Goal: Contribute content

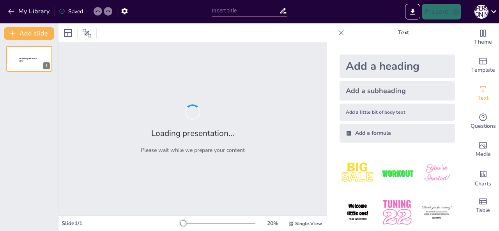
type input "Физкультура ұстазының өмірі мен кәсіби жолы"
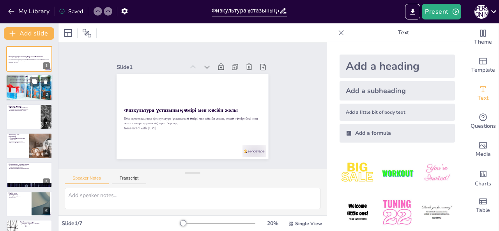
click at [19, 89] on div at bounding box center [29, 87] width 47 height 31
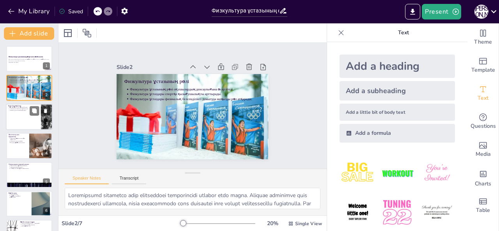
click at [20, 118] on div at bounding box center [29, 117] width 47 height 27
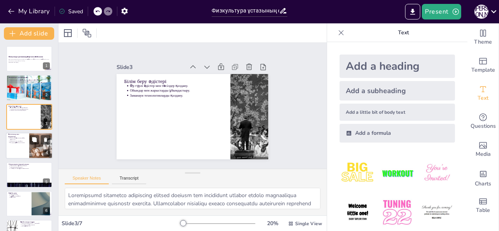
click at [26, 149] on div at bounding box center [29, 146] width 47 height 27
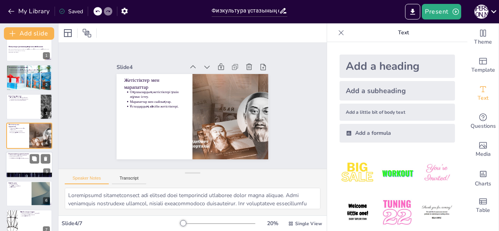
click at [28, 171] on div at bounding box center [29, 165] width 47 height 27
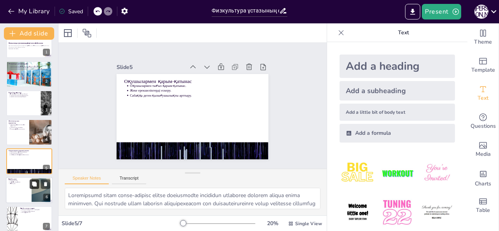
scroll to position [21, 0]
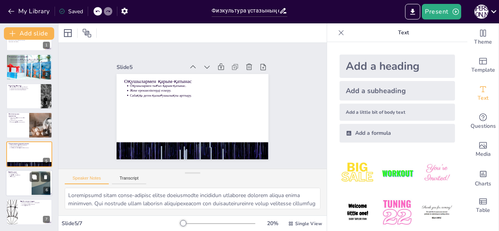
click at [28, 183] on div at bounding box center [29, 183] width 47 height 27
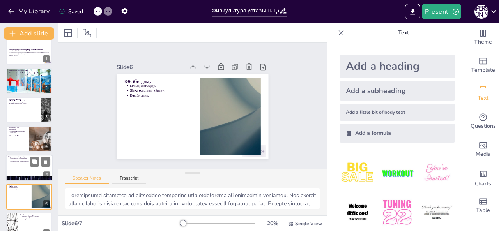
scroll to position [0, 0]
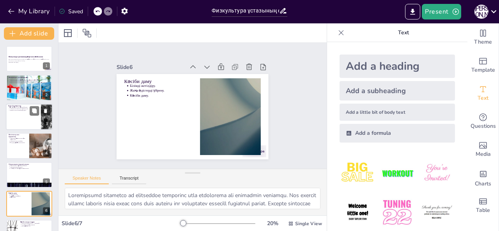
click at [11, 110] on p "Заманауи технологияларды қолдану." at bounding box center [24, 111] width 29 height 2
type textarea "Loremipsumd sitametco adipiscing elitsed doeiusm tem incididunt utlabor etdolo …"
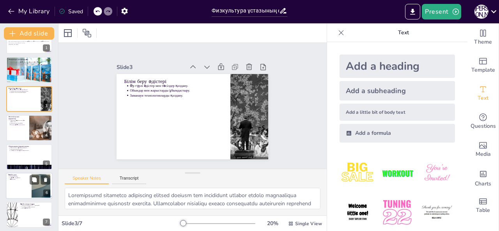
scroll to position [21, 0]
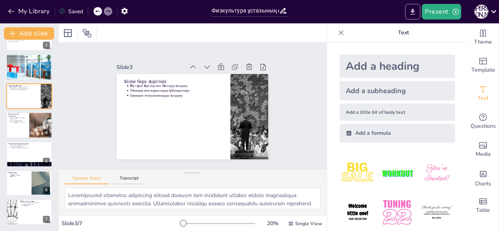
click at [411, 15] on icon "Export to PowerPoint" at bounding box center [413, 12] width 8 height 8
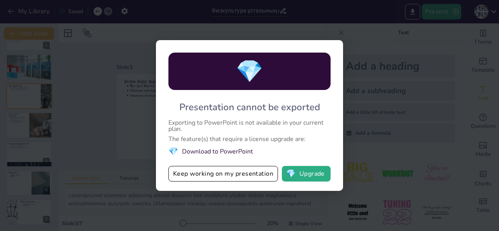
click at [393, 30] on div "💎 Presentation cannot be exported Exporting to PowerPoint is not available in y…" at bounding box center [249, 115] width 499 height 231
click at [334, 30] on div "💎 Presentation cannot be exported Exporting to PowerPoint is not available in y…" at bounding box center [249, 115] width 499 height 231
